Goal: Task Accomplishment & Management: Use online tool/utility

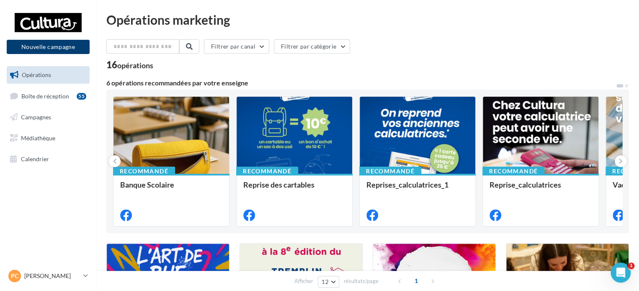
click at [45, 46] on button "Nouvelle campagne" at bounding box center [48, 47] width 83 height 14
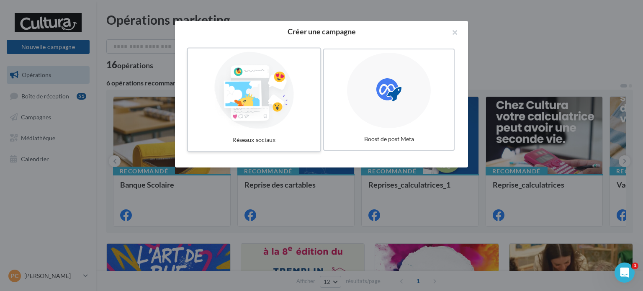
click at [271, 97] on div at bounding box center [254, 90] width 126 height 77
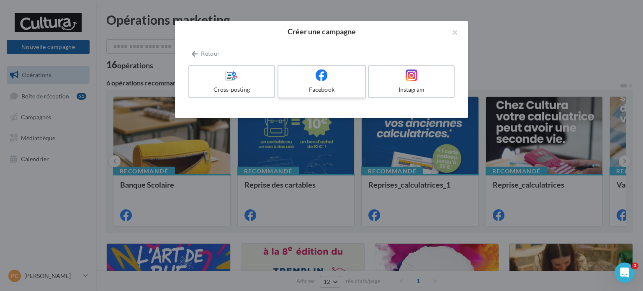
click at [316, 80] on icon at bounding box center [322, 75] width 12 height 12
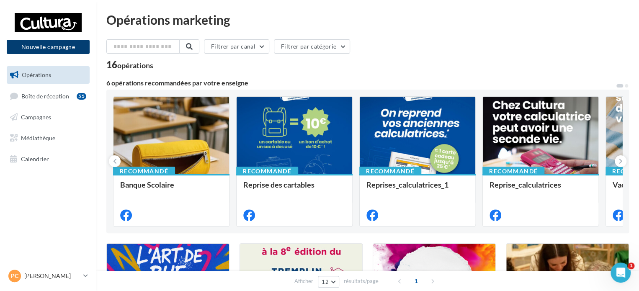
click at [39, 47] on button "Nouvelle campagne" at bounding box center [48, 47] width 83 height 14
click at [66, 173] on div at bounding box center [319, 132] width 639 height 291
click at [85, 275] on icon at bounding box center [85, 275] width 5 height 7
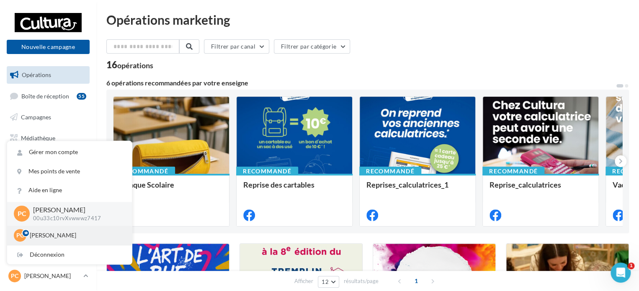
click at [69, 238] on p "[PERSON_NAME]" at bounding box center [76, 235] width 92 height 8
